Goal: Information Seeking & Learning: Learn about a topic

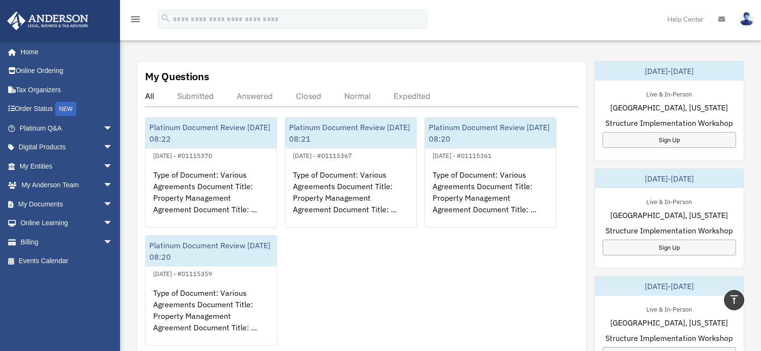
scroll to position [315, 0]
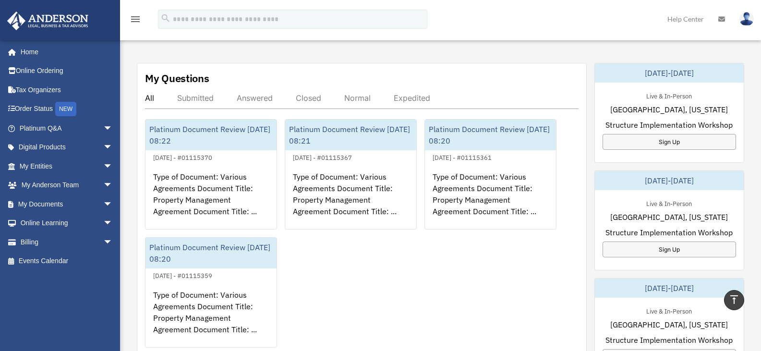
click at [254, 97] on div "Answered" at bounding box center [255, 98] width 36 height 10
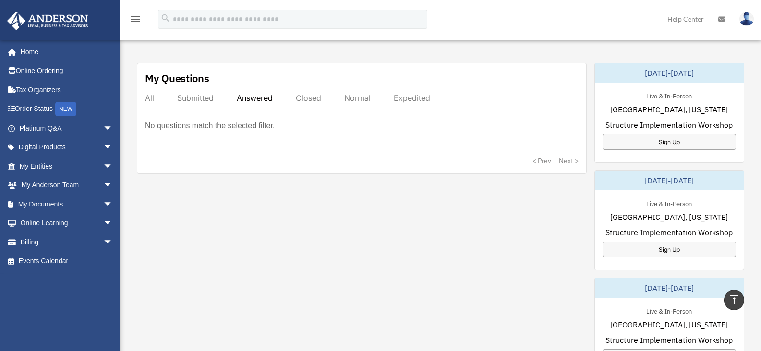
click at [197, 98] on div "Submitted" at bounding box center [195, 98] width 36 height 10
click at [149, 99] on div "All" at bounding box center [149, 98] width 9 height 10
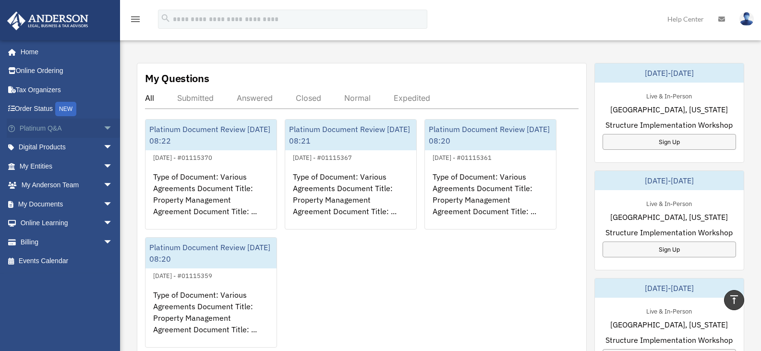
click at [103, 127] on span "arrow_drop_down" at bounding box center [112, 129] width 19 height 20
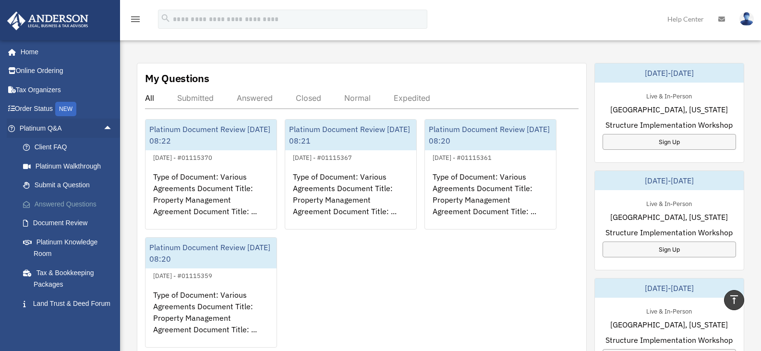
click at [70, 202] on link "Answered Questions" at bounding box center [70, 203] width 114 height 19
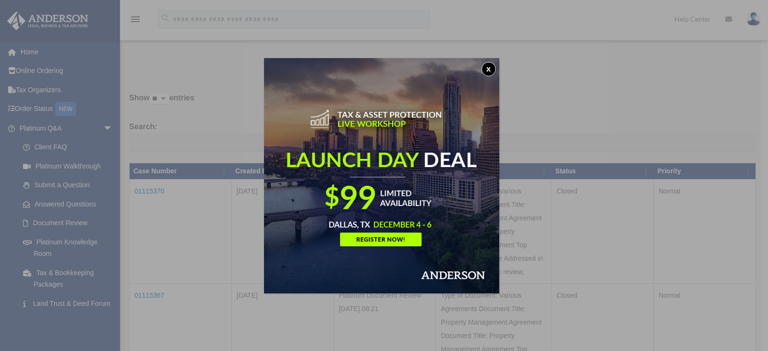
click at [490, 70] on button "x" at bounding box center [488, 69] width 14 height 14
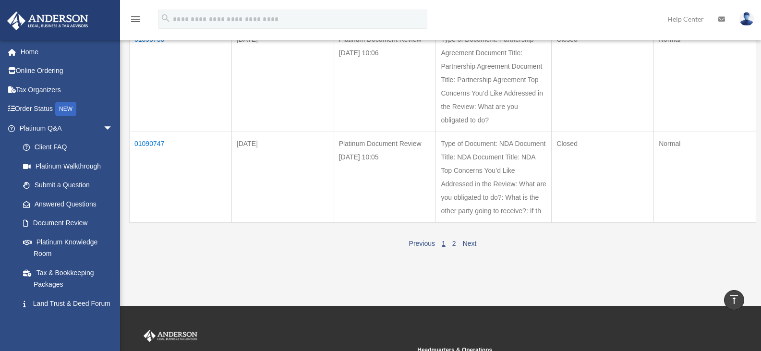
scroll to position [941, 0]
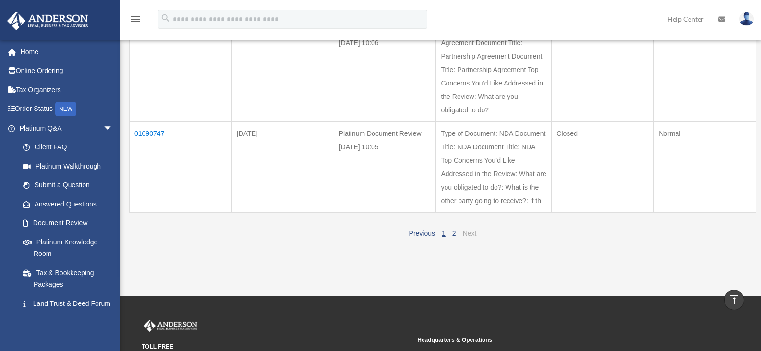
click at [470, 233] on link "Next" at bounding box center [470, 233] width 14 height 8
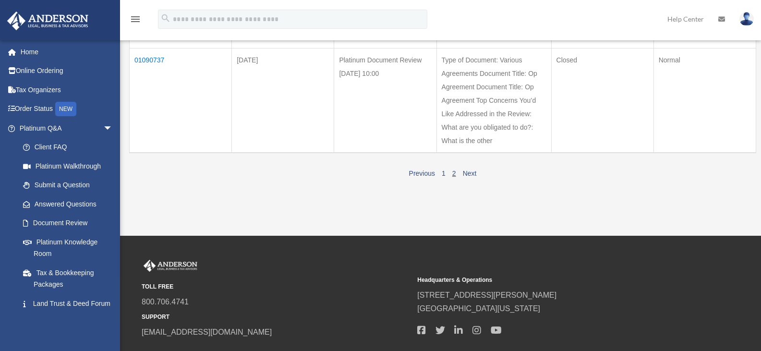
scroll to position [446, 0]
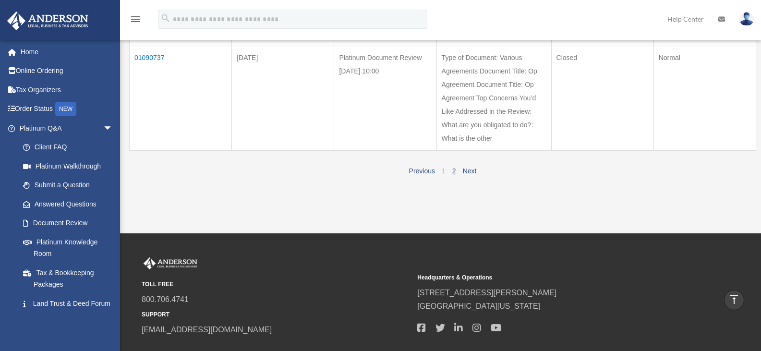
click at [442, 171] on link "1" at bounding box center [444, 171] width 4 height 8
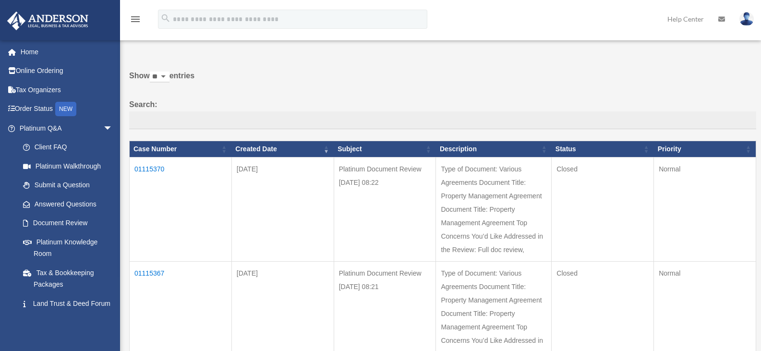
scroll to position [0, 0]
